Goal: Register for event/course

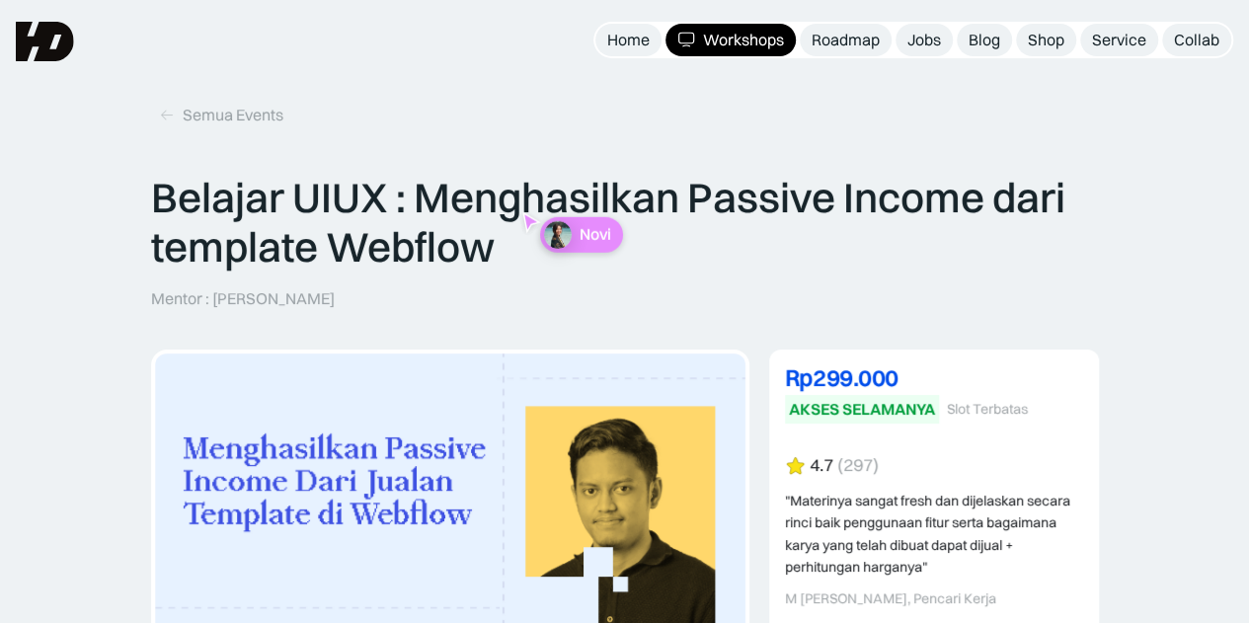
click at [728, 39] on div "Workshops" at bounding box center [743, 40] width 81 height 21
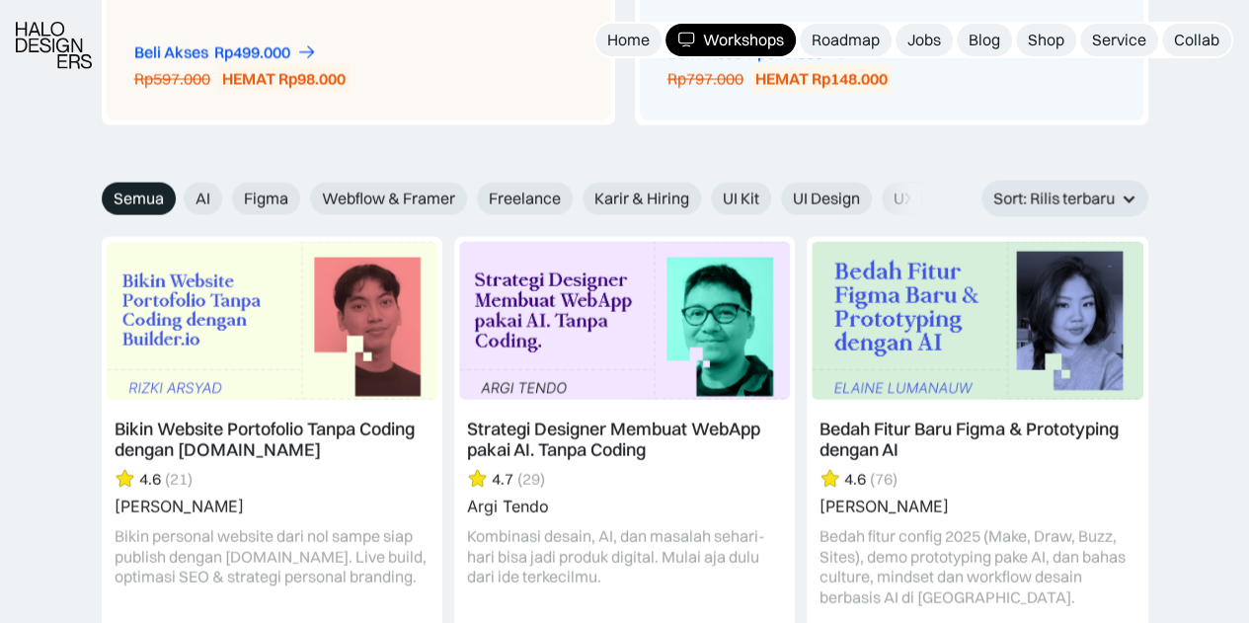
scroll to position [2173, 0]
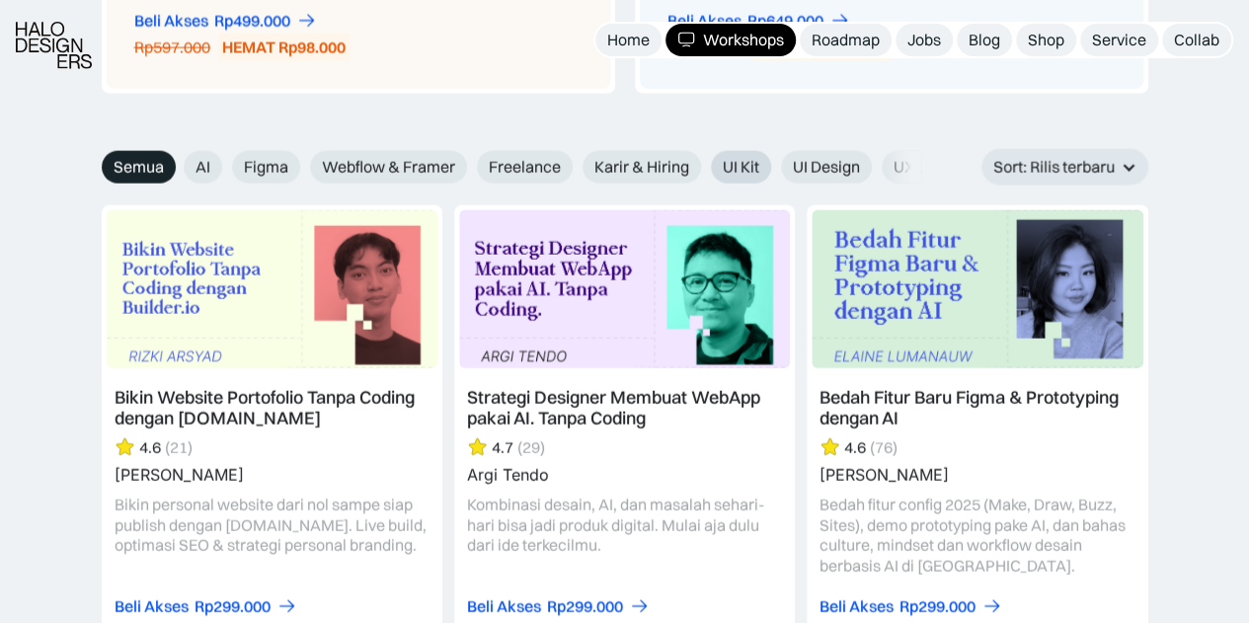
click at [758, 159] on label "UI Kit" at bounding box center [741, 167] width 60 height 33
click at [704, 159] on input "UI Kit" at bounding box center [697, 160] width 13 height 13
radio input "true"
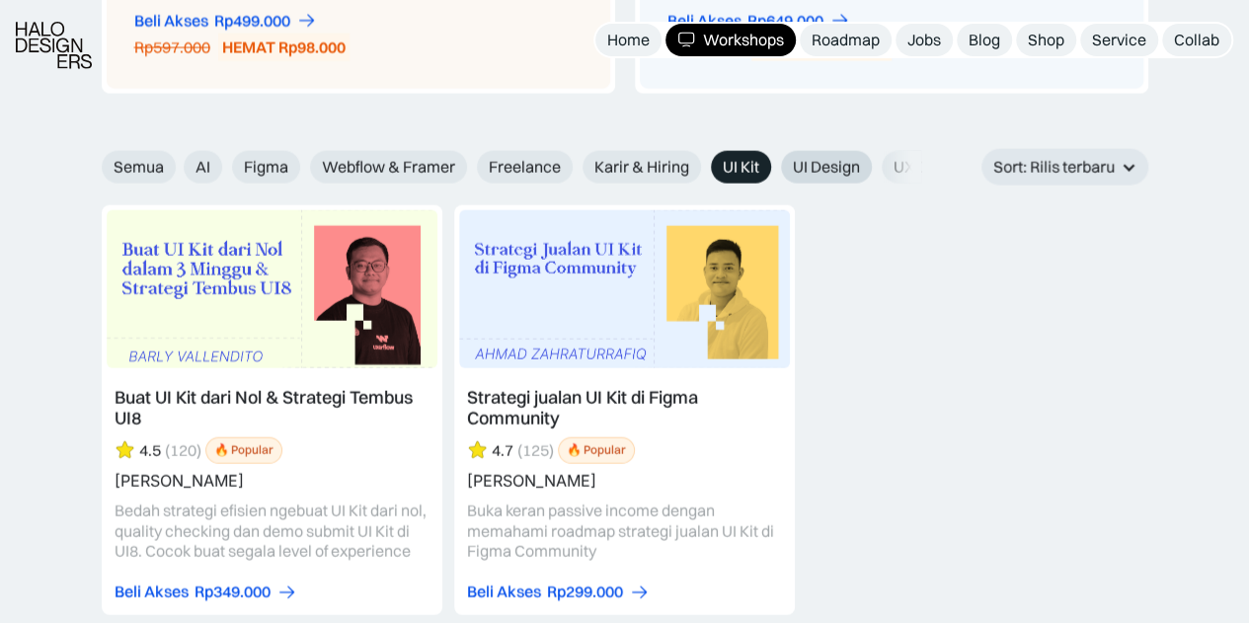
click at [822, 168] on span "UI Design" at bounding box center [826, 167] width 67 height 21
click at [774, 167] on input "UI Design" at bounding box center [767, 160] width 13 height 13
radio input "true"
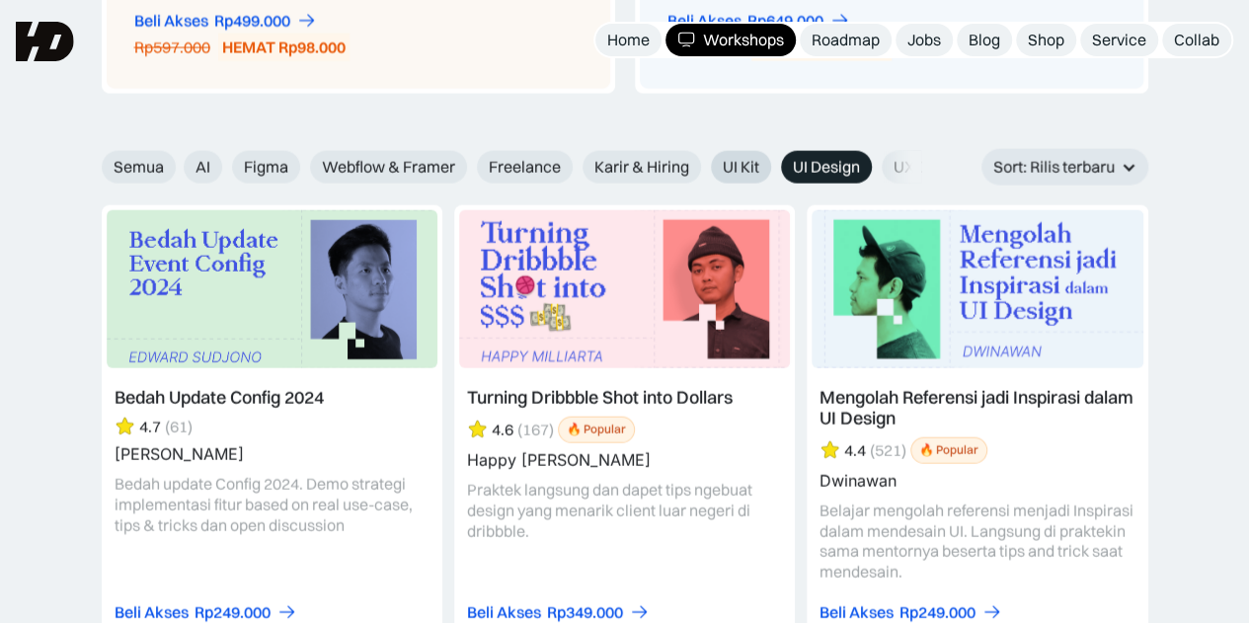
click at [731, 157] on span "UI Kit" at bounding box center [741, 167] width 37 height 21
click at [704, 156] on input "UI Kit" at bounding box center [697, 160] width 13 height 13
radio input "true"
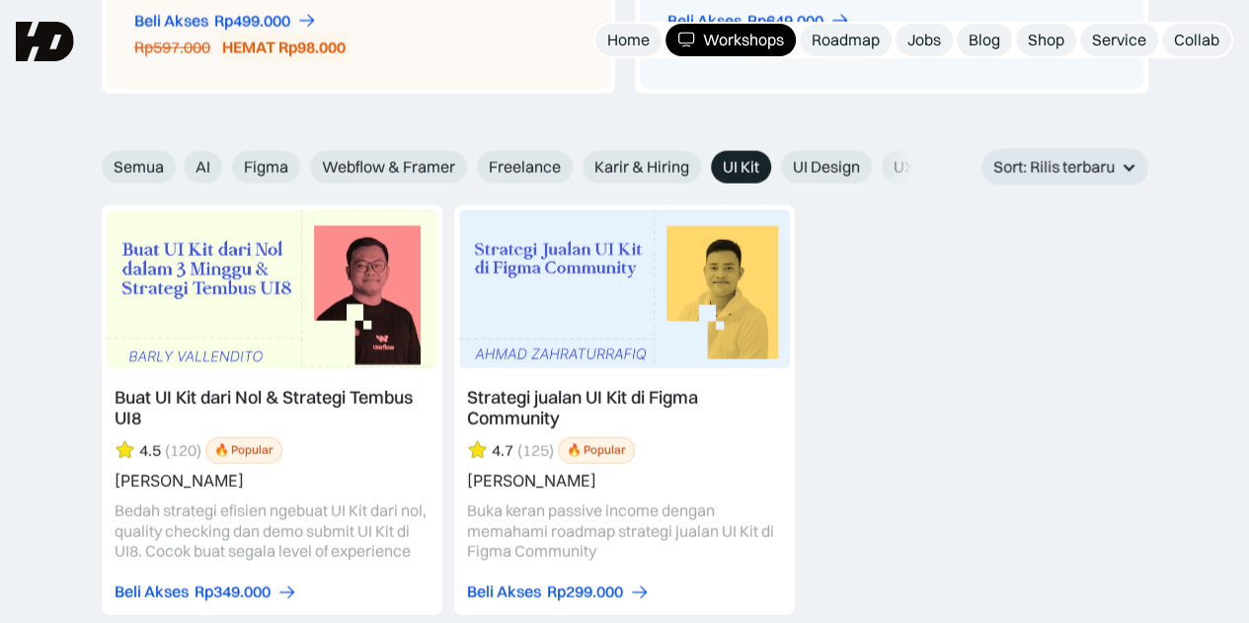
click at [547, 404] on link at bounding box center [624, 410] width 341 height 410
click at [222, 399] on link at bounding box center [272, 410] width 341 height 410
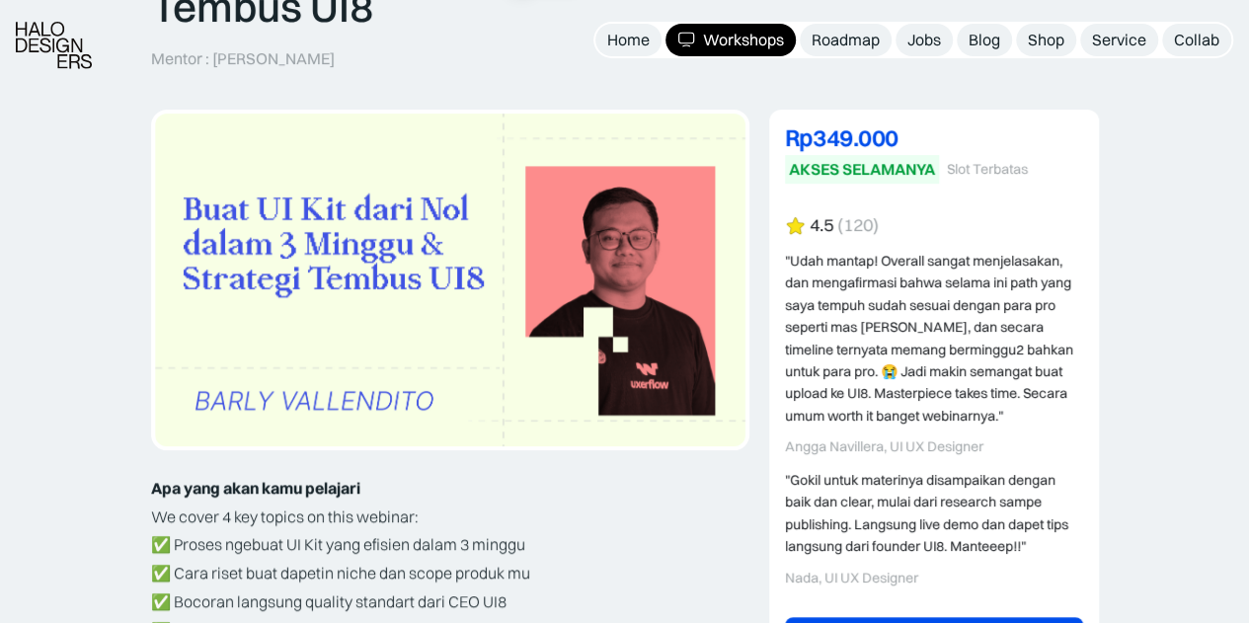
scroll to position [296, 0]
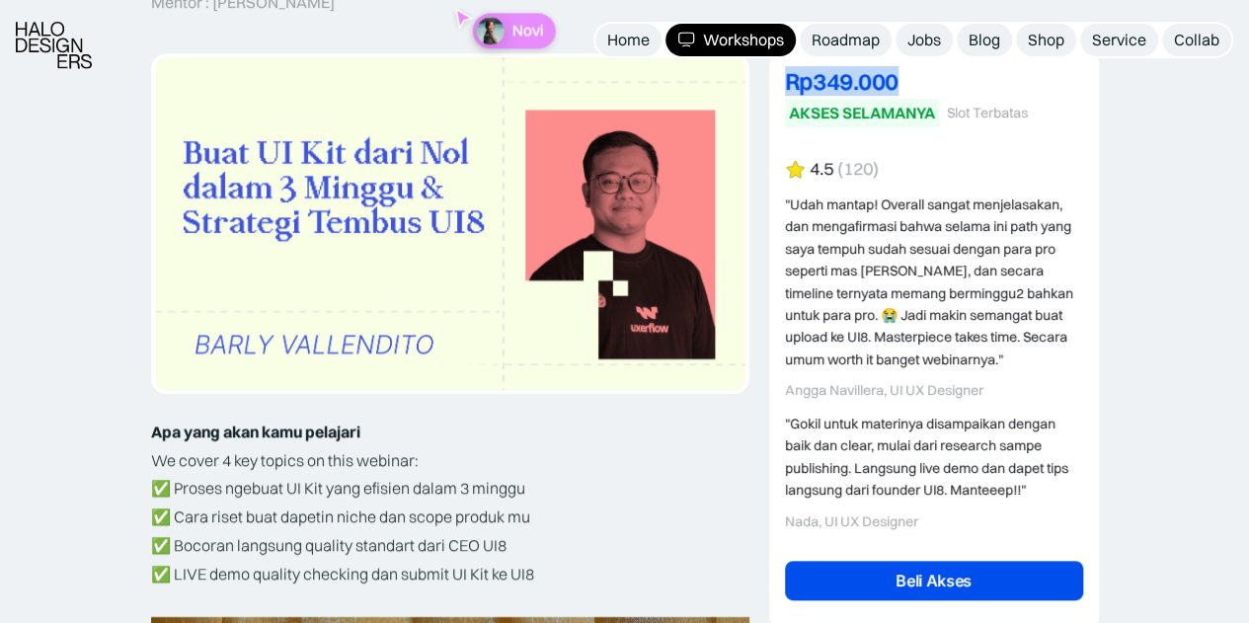
drag, startPoint x: 924, startPoint y: 86, endPoint x: 782, endPoint y: 88, distance: 142.2
click at [782, 88] on div "Rp329.000 DISKON 5% OFF Rp349.000 AKSES SELAMANYA Slot Terbatas Rp349.000 5% OF…" at bounding box center [934, 340] width 330 height 575
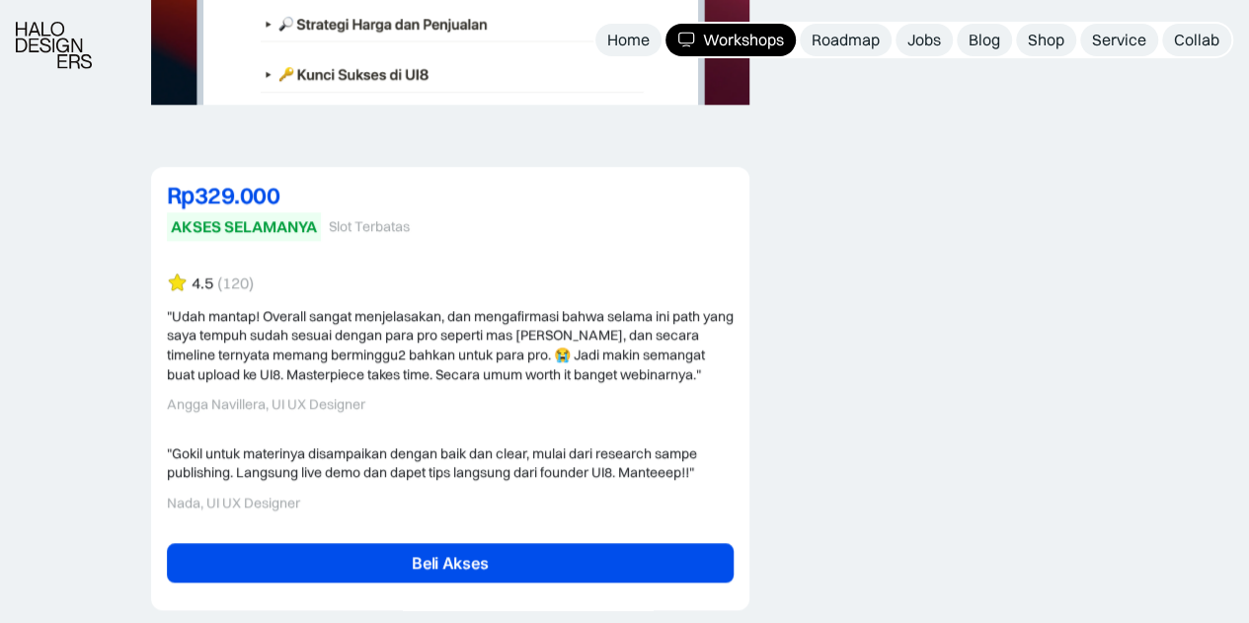
scroll to position [4740, 0]
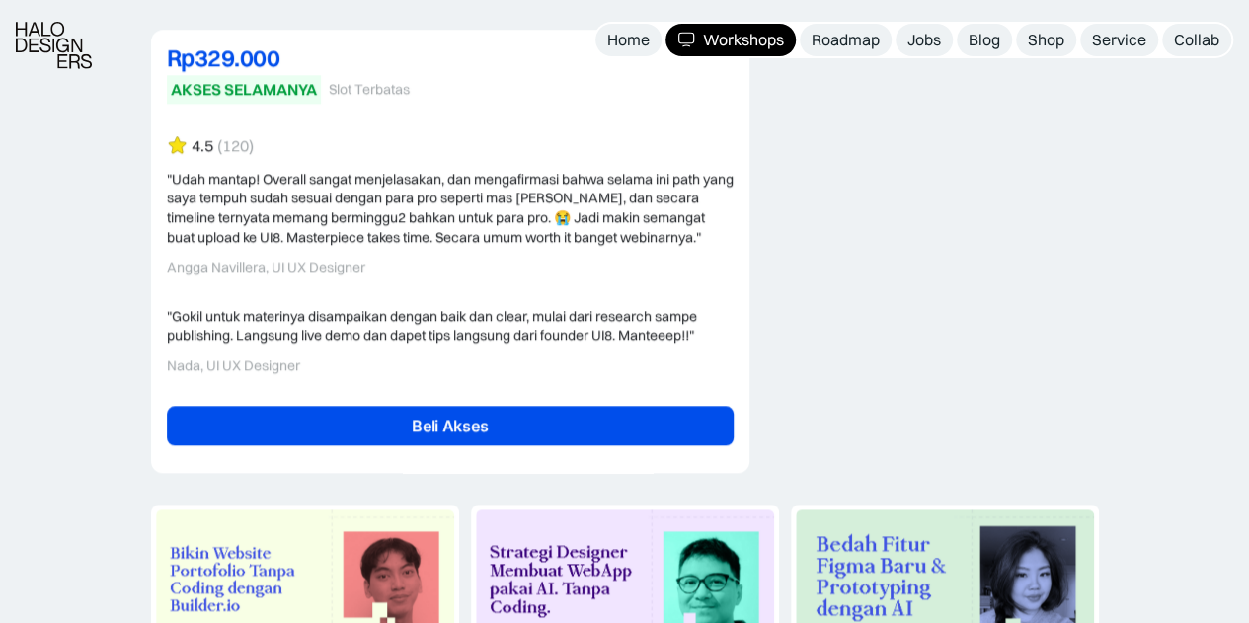
click at [587, 414] on link "Beli Akses" at bounding box center [450, 426] width 567 height 40
